Goal: Transaction & Acquisition: Subscribe to service/newsletter

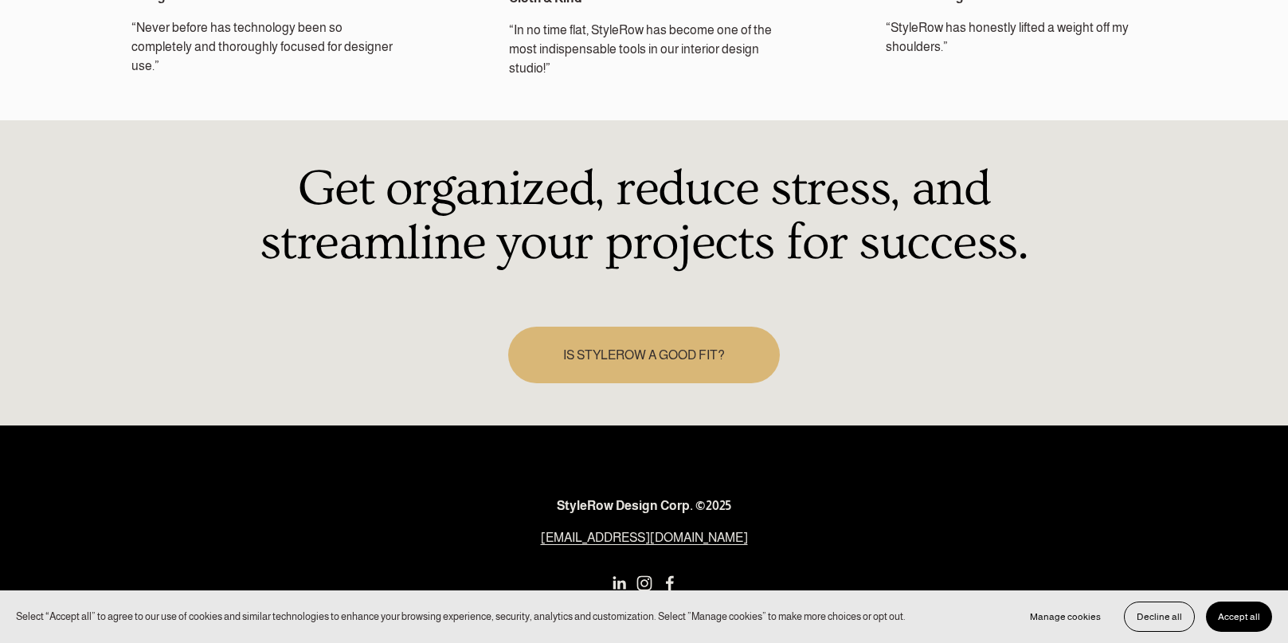
scroll to position [2383, 0]
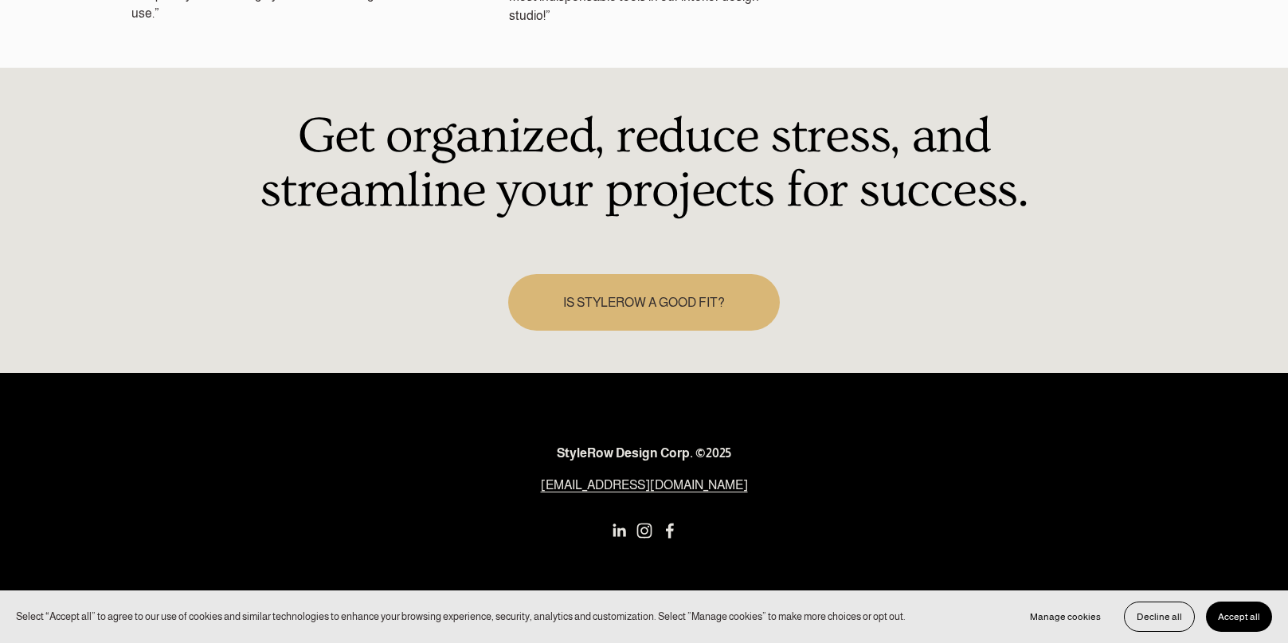
click at [672, 277] on link "IS STYLEROW A GOOD FIT?" at bounding box center [644, 302] width 273 height 57
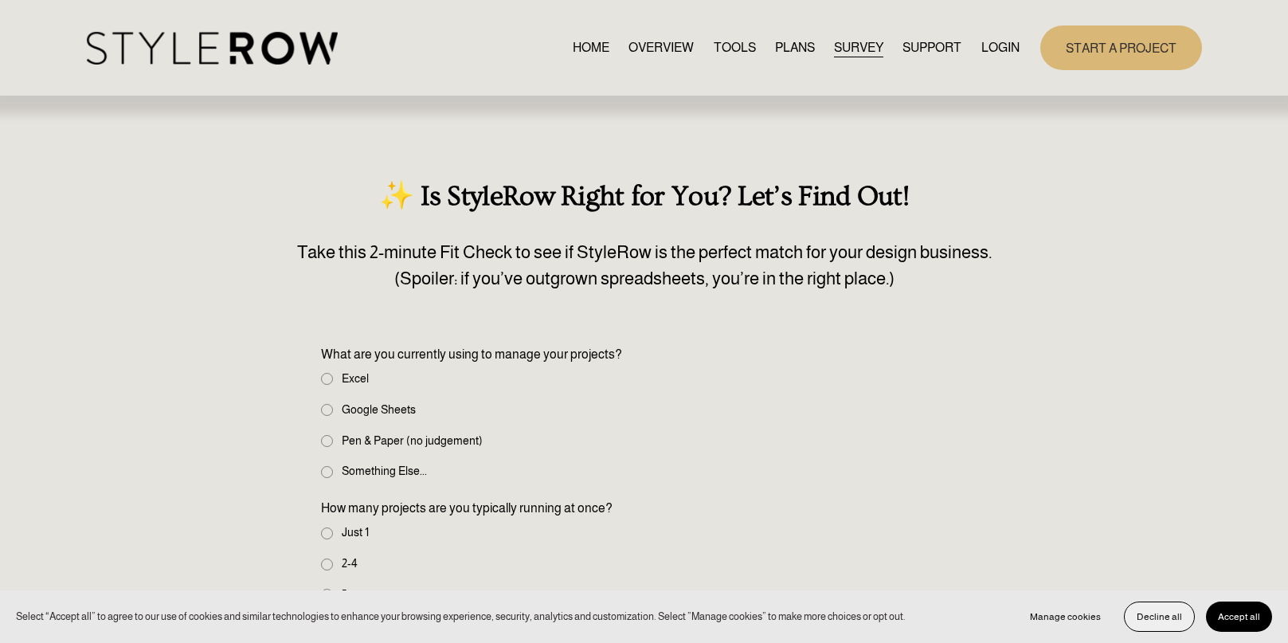
click at [1172, 612] on span "Decline all" at bounding box center [1159, 616] width 45 height 11
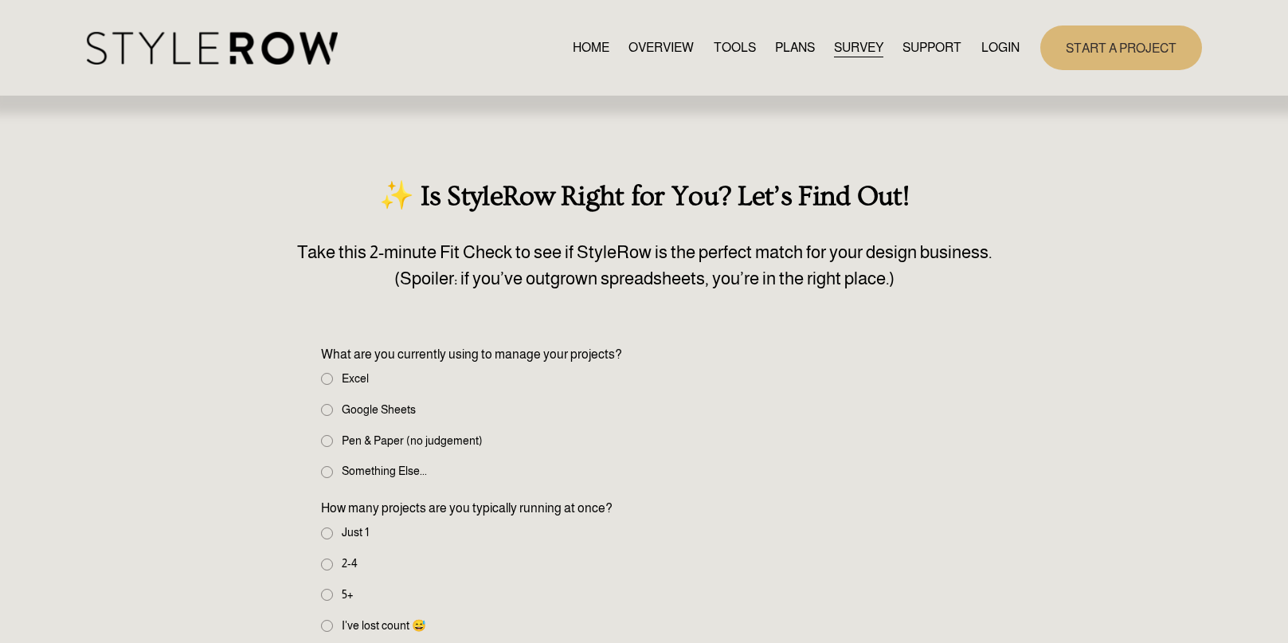
click at [583, 43] on link "HOME" at bounding box center [591, 48] width 37 height 22
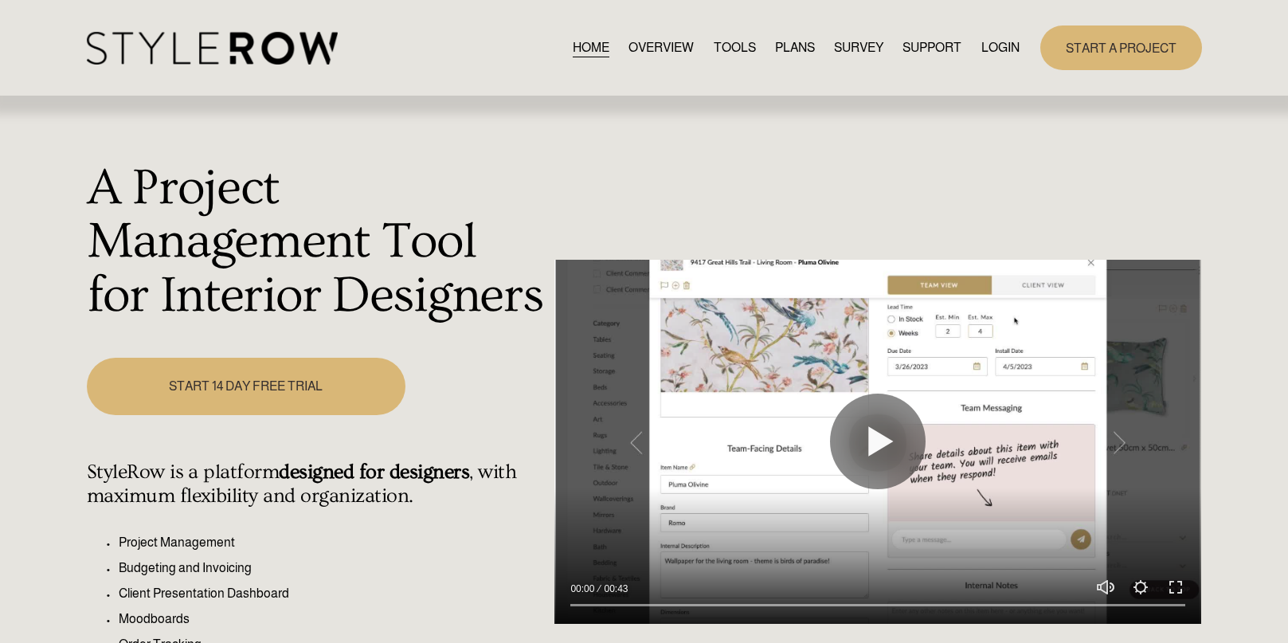
click at [261, 367] on link "START 14 DAY FREE TRIAL" at bounding box center [246, 386] width 319 height 57
